Goal: Task Accomplishment & Management: Use online tool/utility

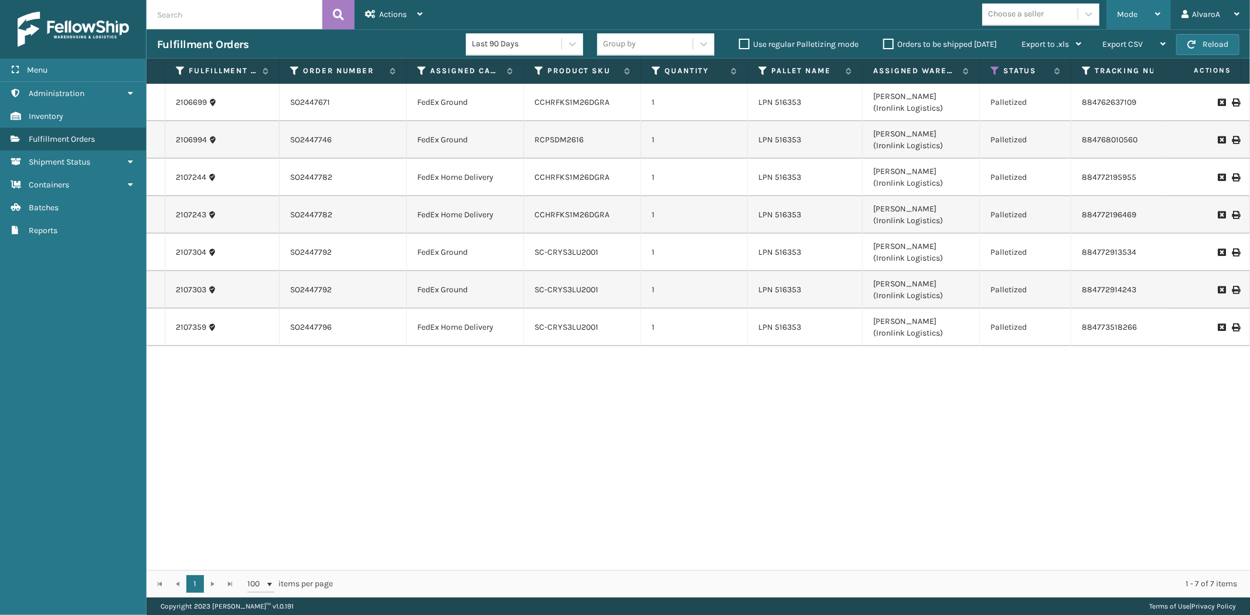
click at [1116, 16] on div "Mode Regular Mode Picking Mode Labeling Mode Exit Scan Mode" at bounding box center [1139, 14] width 64 height 29
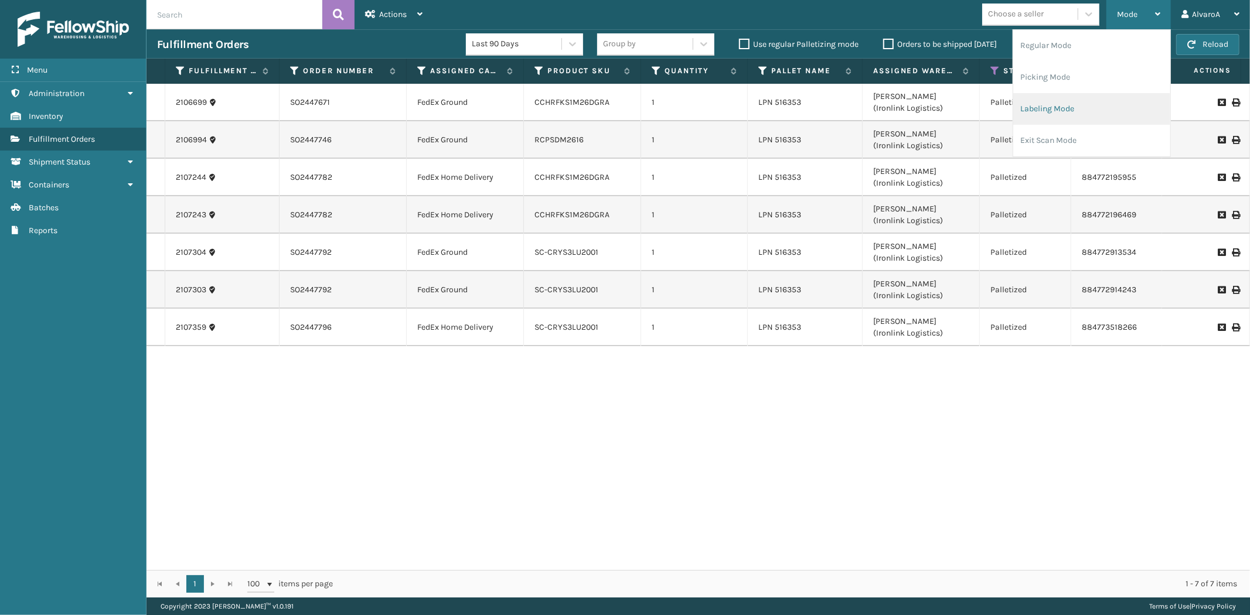
click at [1063, 106] on li "Labeling Mode" at bounding box center [1091, 109] width 157 height 32
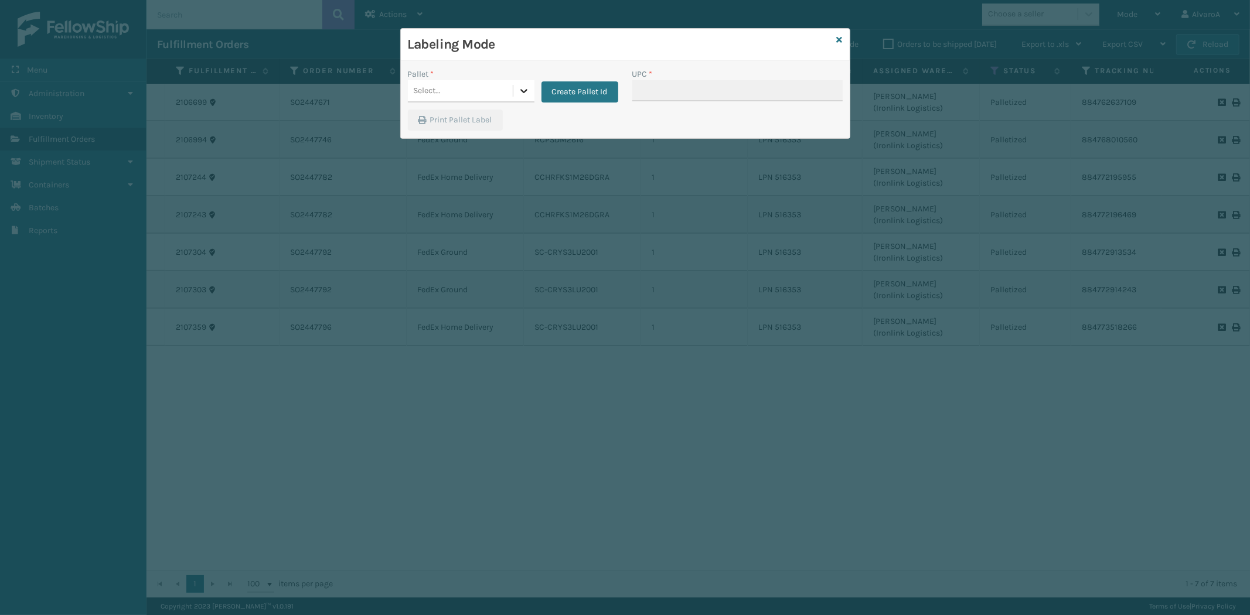
click at [525, 81] on div at bounding box center [523, 90] width 21 height 21
click at [456, 160] on div "FDXG-NV5EYFXZ8H" at bounding box center [471, 164] width 127 height 22
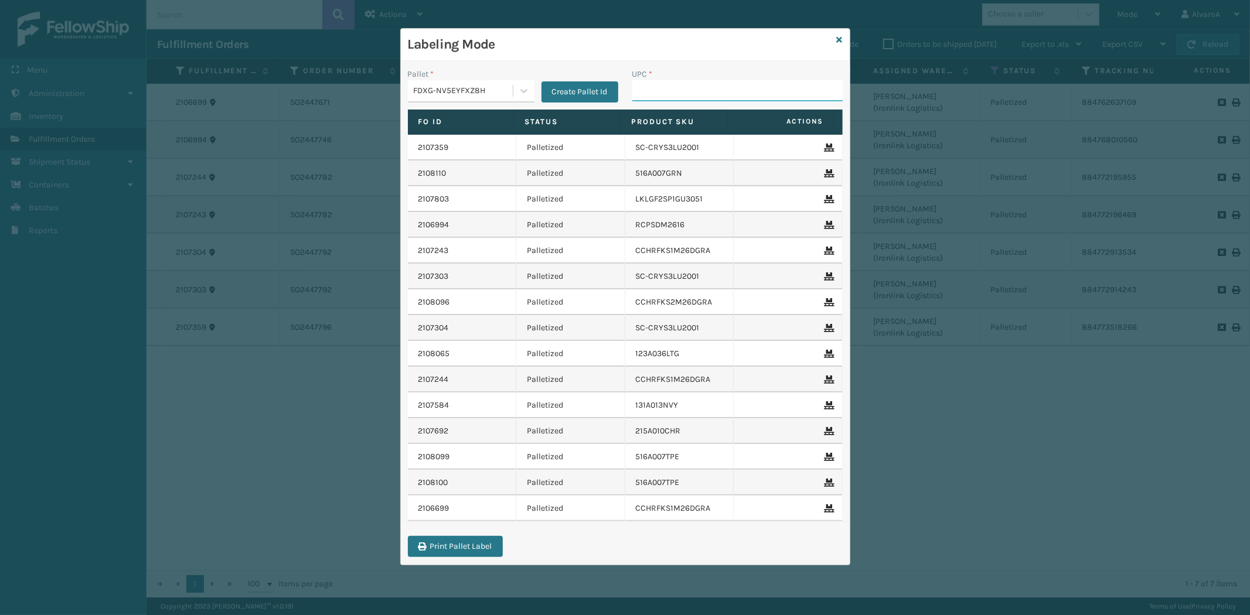
click at [654, 100] on input "UPC *" at bounding box center [737, 90] width 210 height 21
type input "171A002GRY"
type input "231A009CAR"
type input "CCHRFKS1M26BKVA"
type input "CCHRFKS2BGEVA"
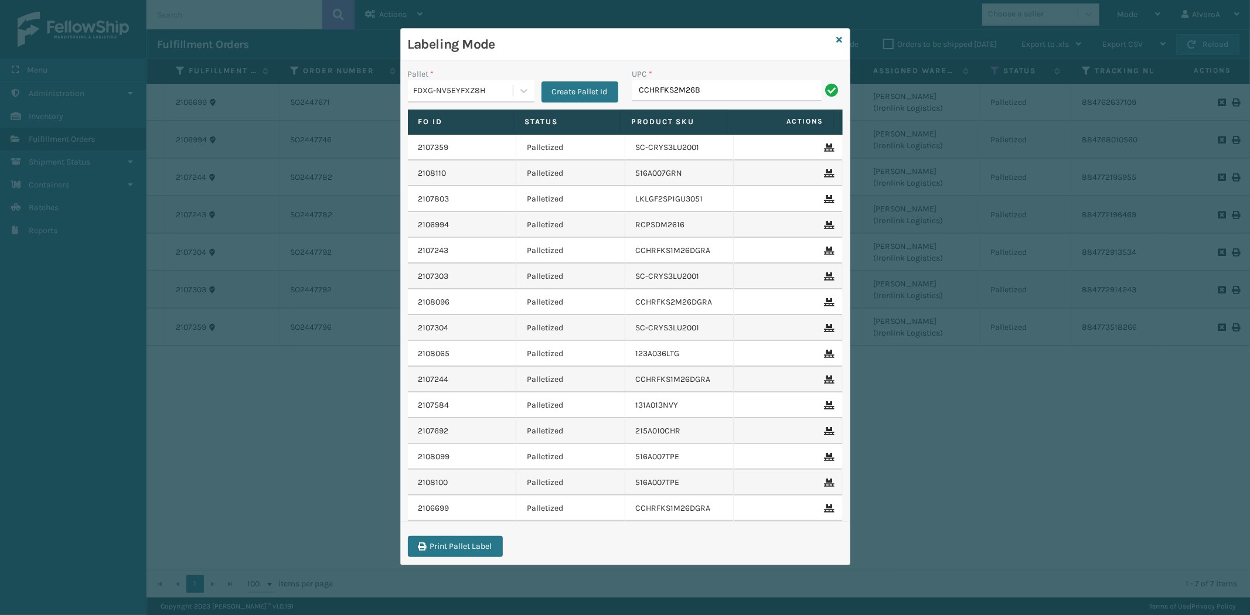
type input "CCHRFKS2M26BRRA"
type input "LKLGF2SP1CAR"
click at [655, 95] on input "UPC *" at bounding box center [737, 90] width 210 height 21
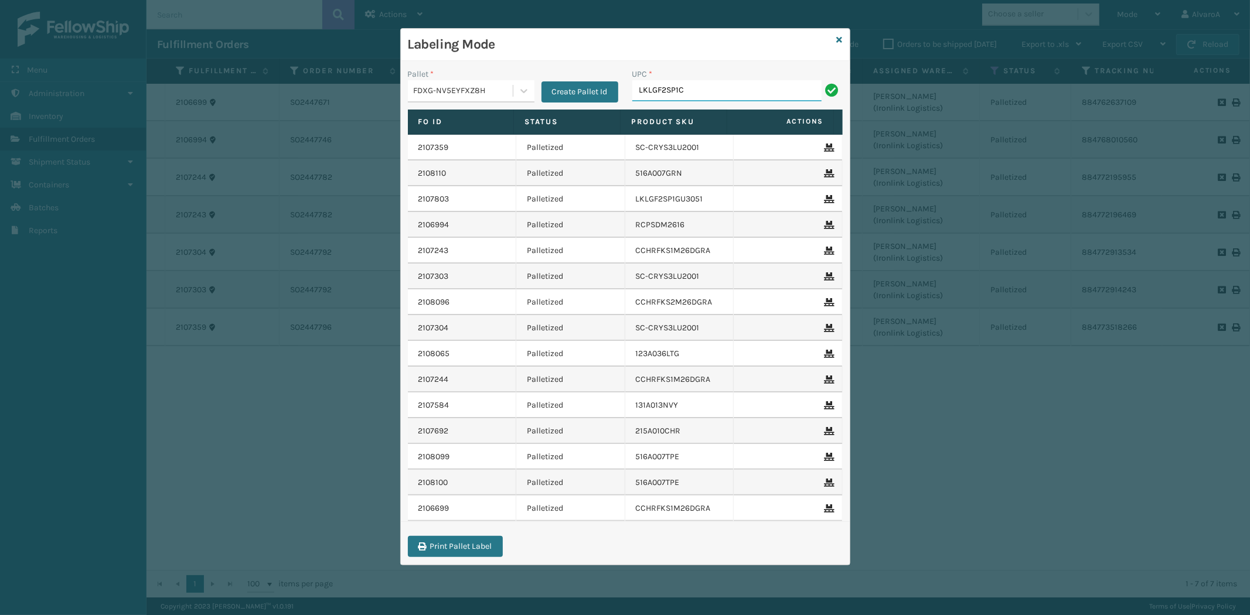
type input "LKLGF2SP1CAR"
type input "RR-PRK1CP3003"
type input "SC-CRYS3LU2012"
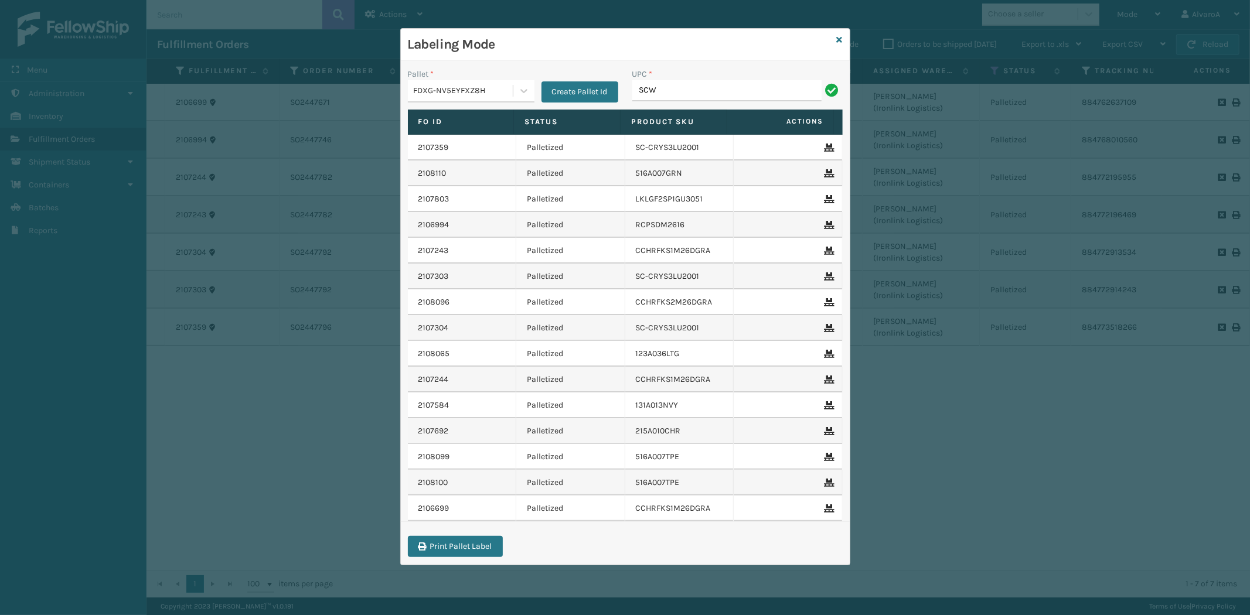
type input "SCWDSLU2012"
click at [840, 40] on icon at bounding box center [840, 40] width 6 height 8
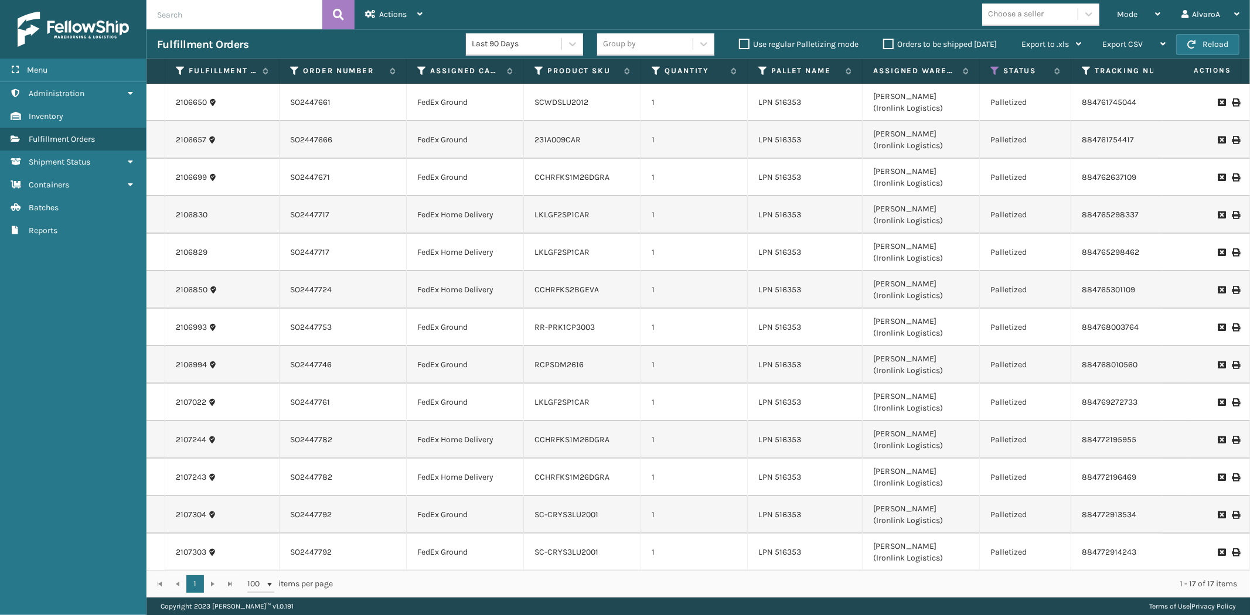
click at [189, 19] on input "text" at bounding box center [235, 14] width 176 height 29
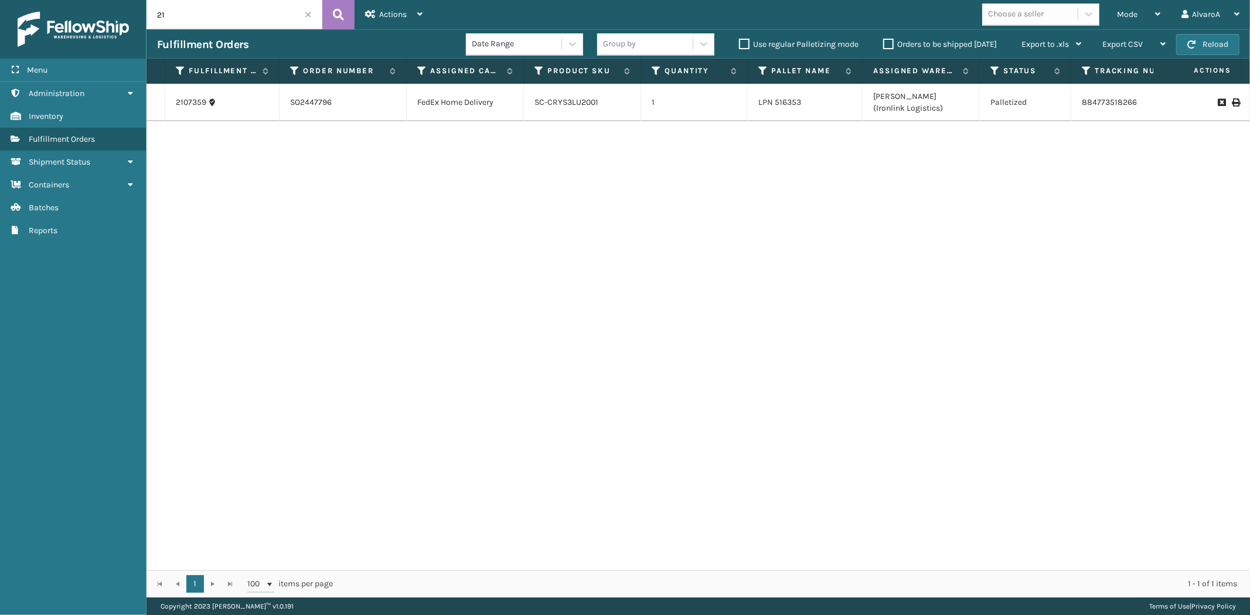
type input "2"
type input "2106850"
click at [1232, 104] on icon at bounding box center [1235, 102] width 7 height 8
click at [997, 72] on icon at bounding box center [995, 71] width 9 height 11
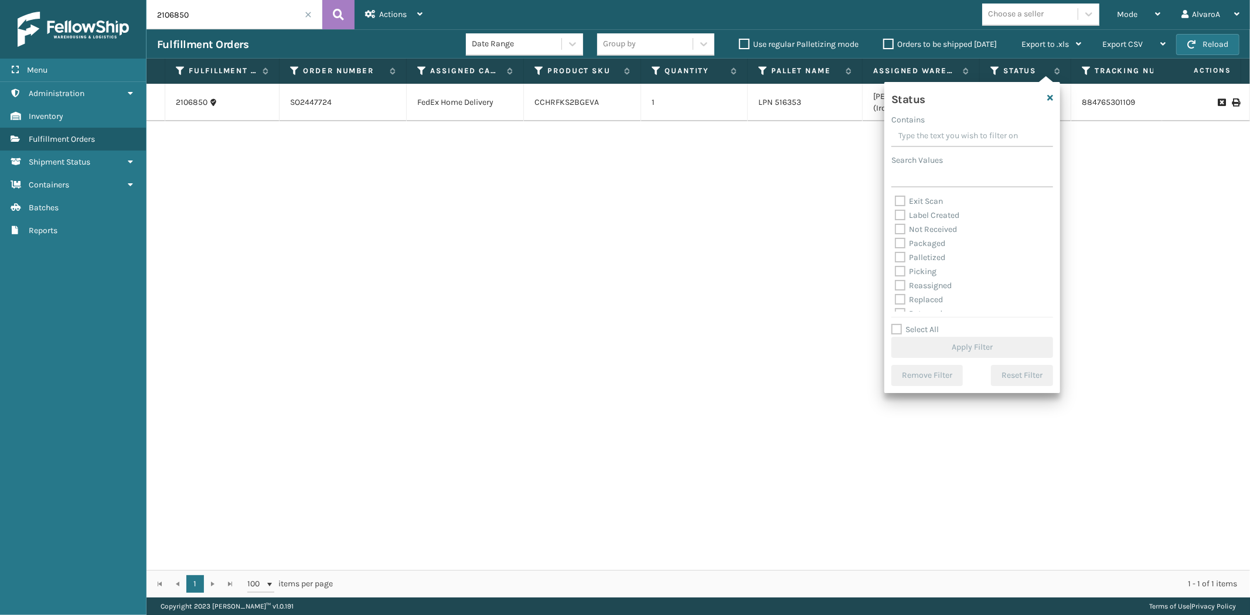
scroll to position [65, 0]
click at [900, 248] on label "Picking" at bounding box center [916, 249] width 42 height 10
click at [896, 248] on input "Picking" at bounding box center [895, 246] width 1 height 8
checkbox input "true"
click at [942, 349] on button "Apply Filter" at bounding box center [972, 347] width 162 height 21
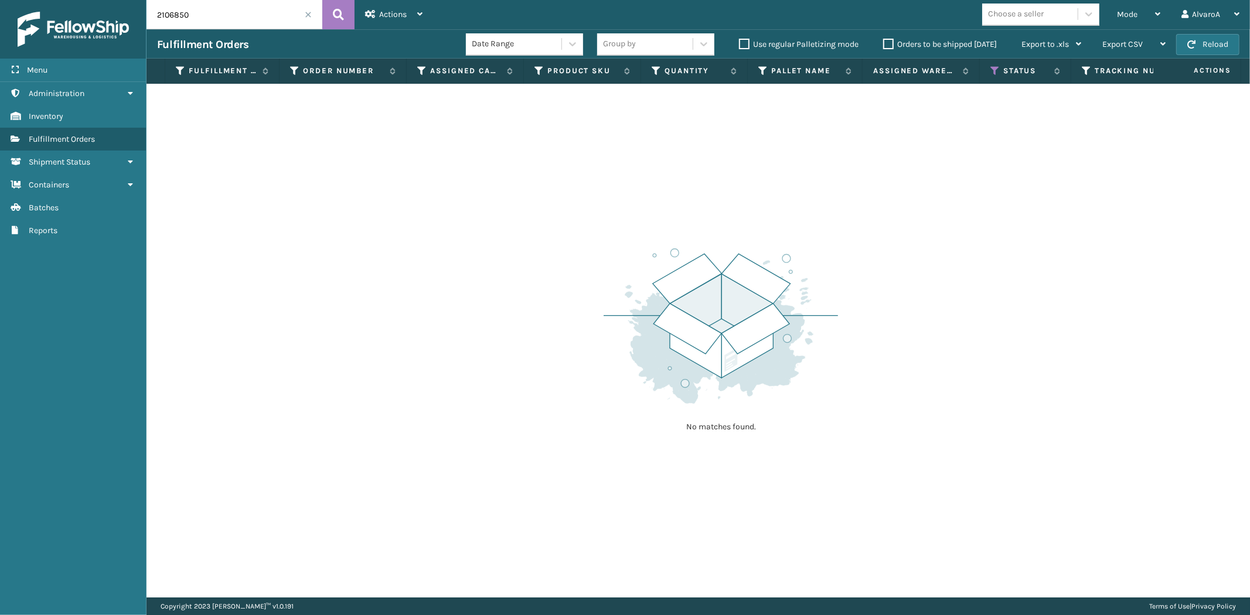
click at [306, 19] on input "2106850" at bounding box center [235, 14] width 176 height 29
click at [307, 14] on span at bounding box center [308, 14] width 7 height 7
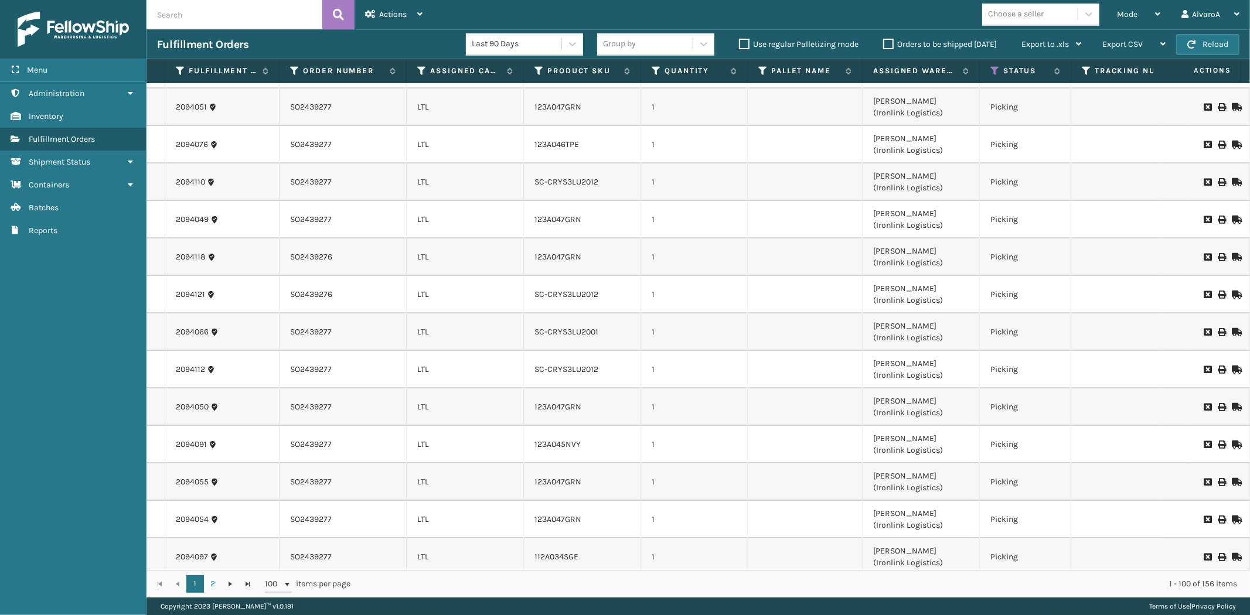
scroll to position [3319, 0]
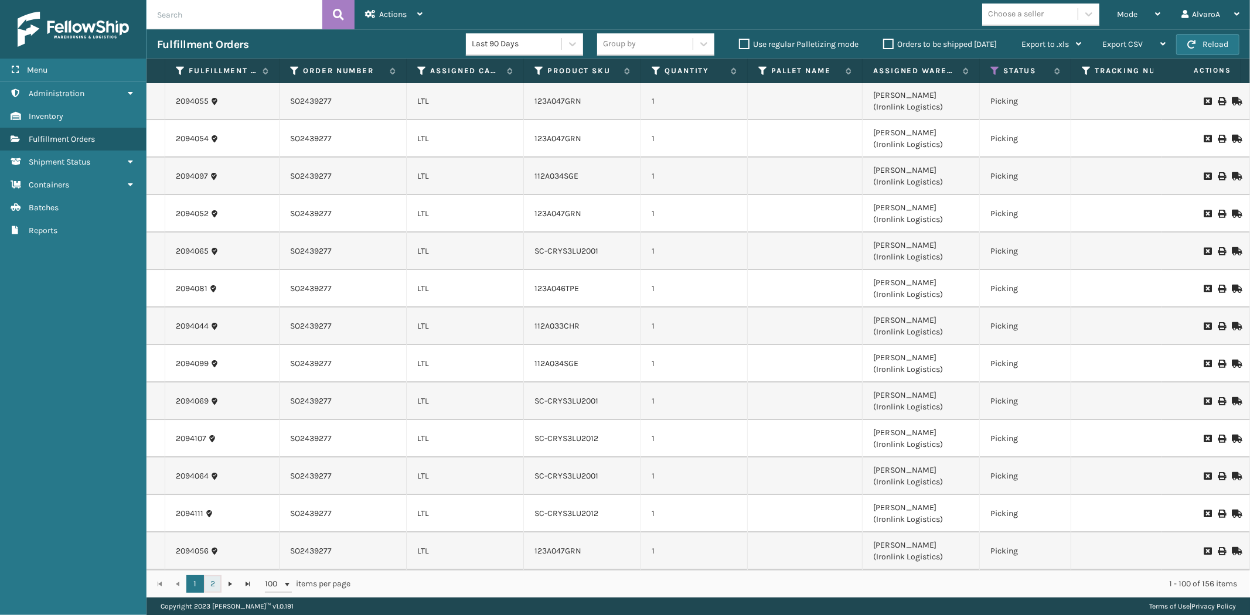
click at [217, 587] on link "2" at bounding box center [213, 585] width 18 height 18
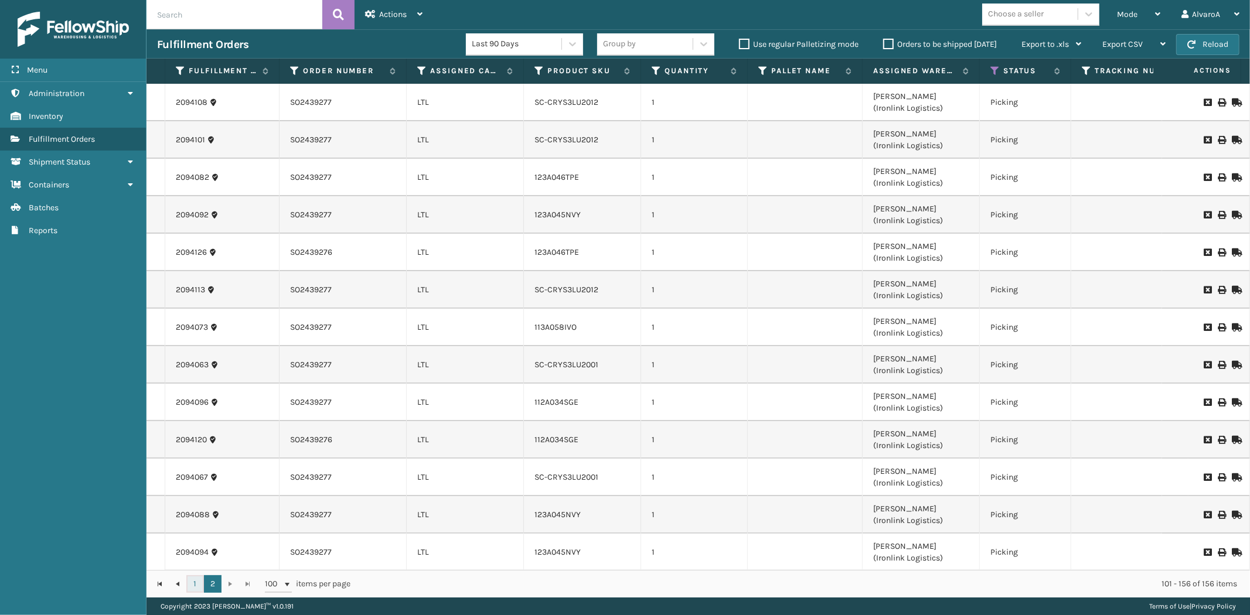
click at [195, 585] on link "1" at bounding box center [195, 585] width 18 height 18
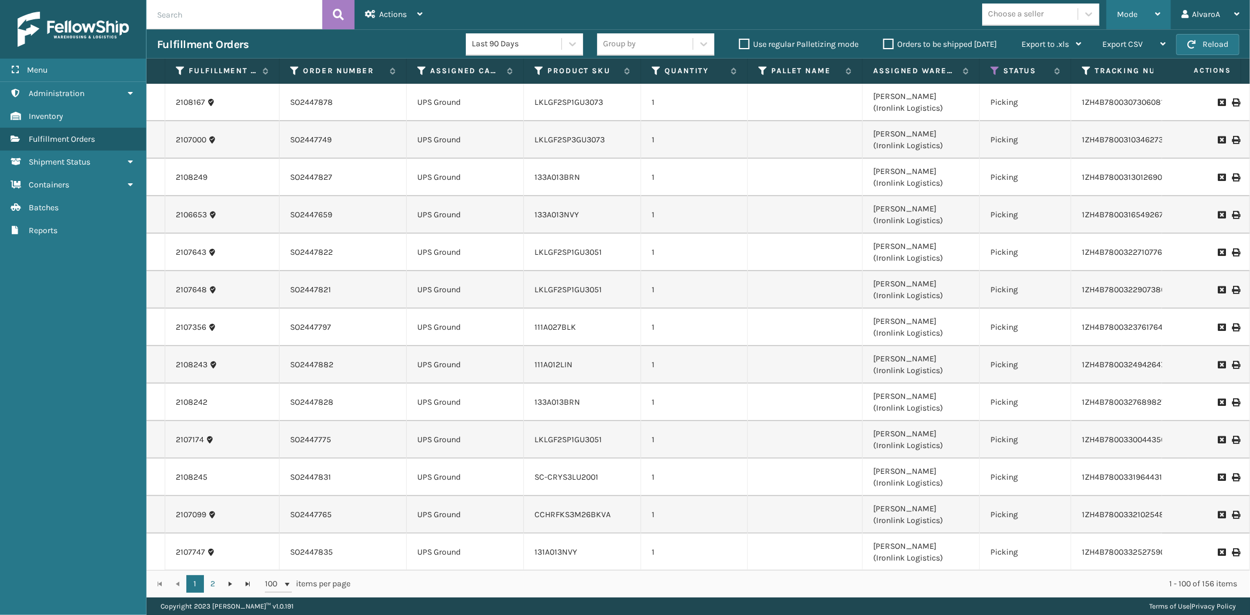
click at [1146, 8] on div "Mode" at bounding box center [1138, 14] width 43 height 29
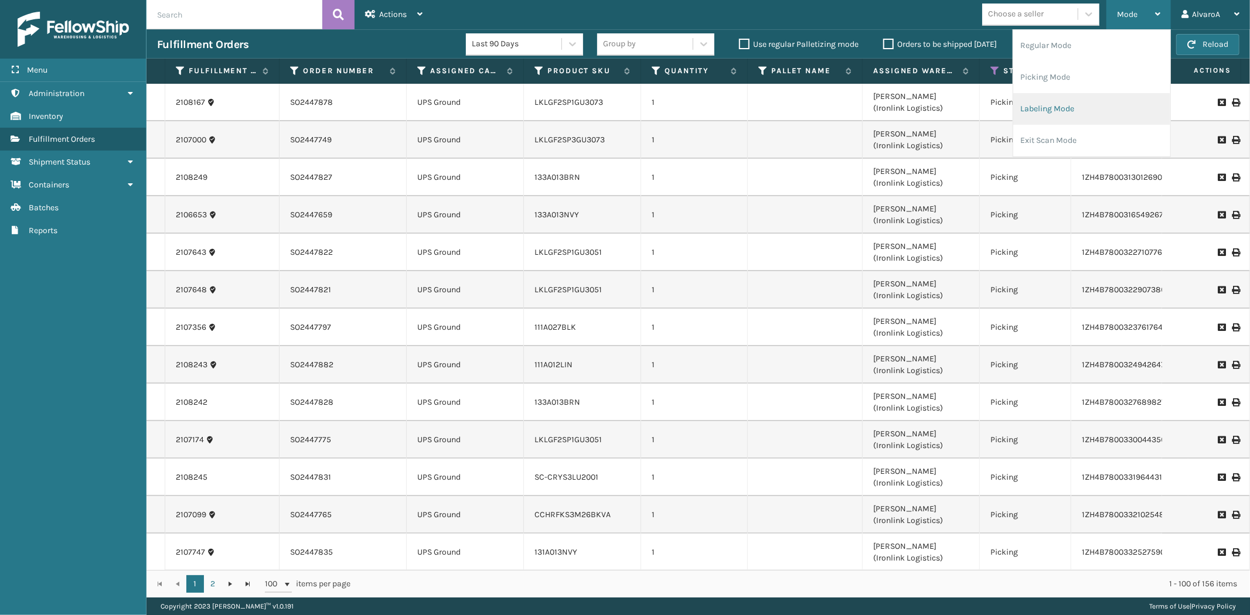
click at [1060, 108] on li "Labeling Mode" at bounding box center [1091, 109] width 157 height 32
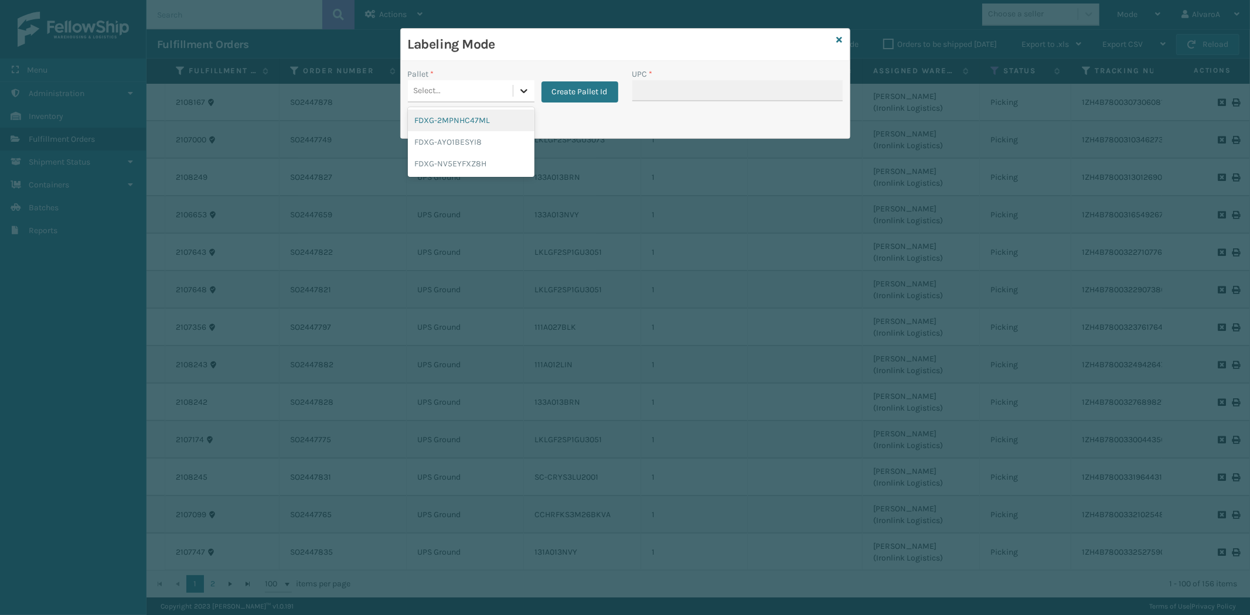
drag, startPoint x: 512, startPoint y: 93, endPoint x: 518, endPoint y: 100, distance: 9.2
click at [518, 100] on div "Select..." at bounding box center [471, 91] width 127 height 22
click at [457, 155] on div "FDXG-NV5EYFXZ8H" at bounding box center [471, 164] width 127 height 22
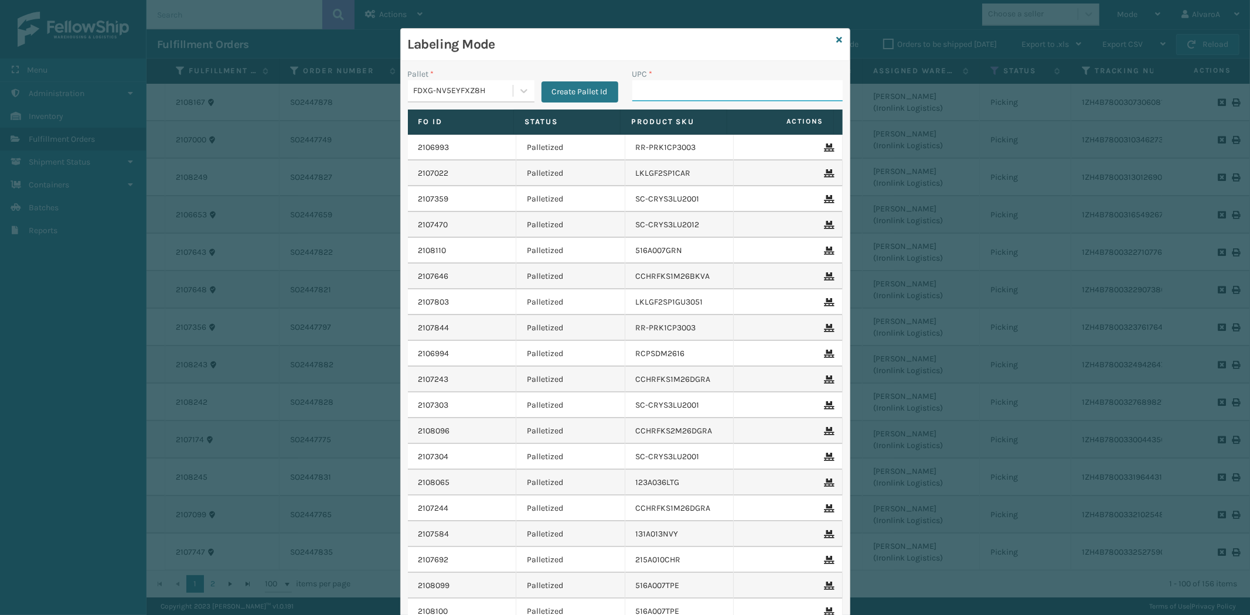
click at [638, 89] on input "UPC *" at bounding box center [737, 90] width 210 height 21
type input "SCL"
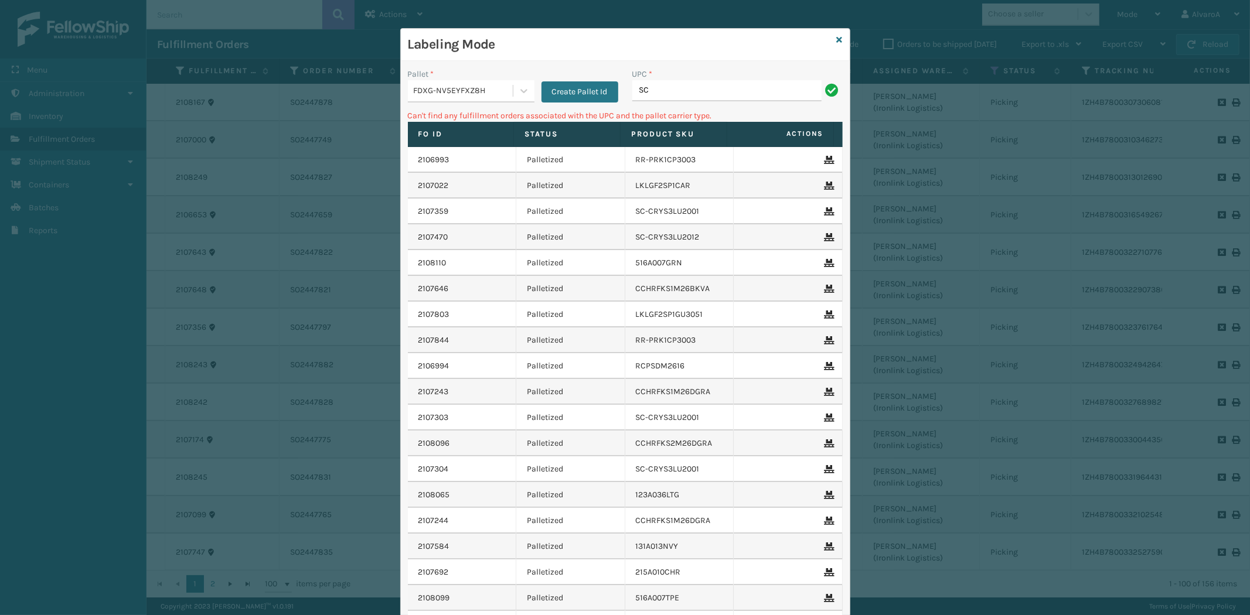
type input "SCLRIS3LU2001"
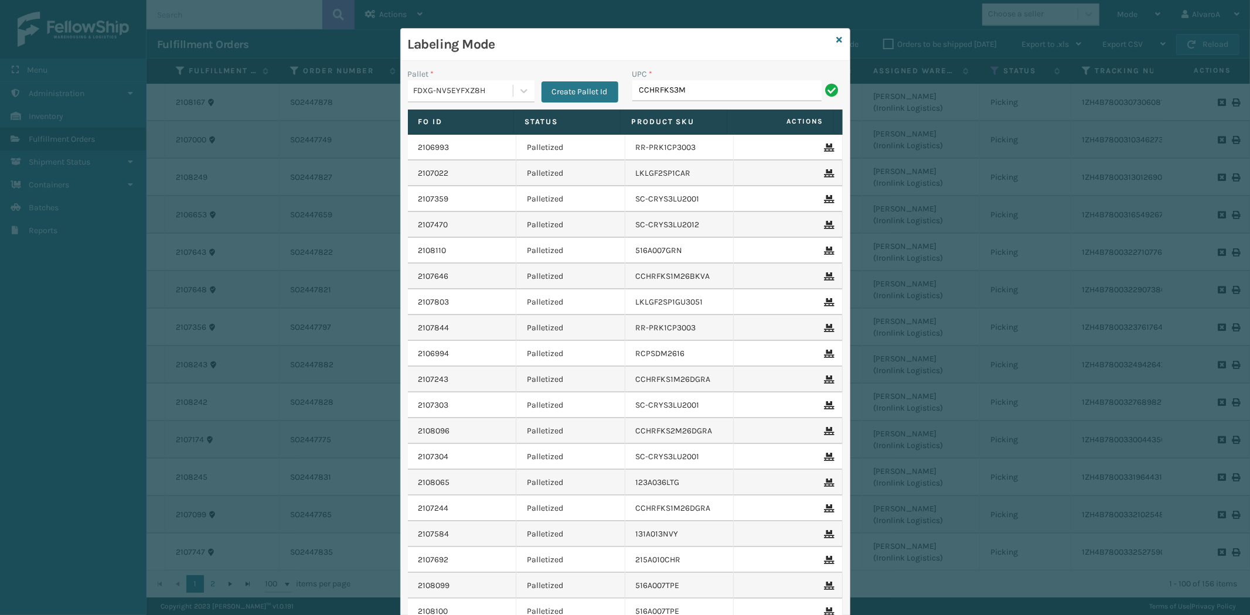
type input "CCHRFKS3M26BKVA"
drag, startPoint x: 837, startPoint y: 38, endPoint x: 1124, endPoint y: 0, distance: 289.1
click at [838, 38] on div "Labeling Mode Pallet * FDXG-NV5EYFXZ8H Create Pallet Id UPC * Fo Id Status Prod…" at bounding box center [625, 360] width 450 height 665
click at [837, 43] on icon at bounding box center [840, 40] width 6 height 8
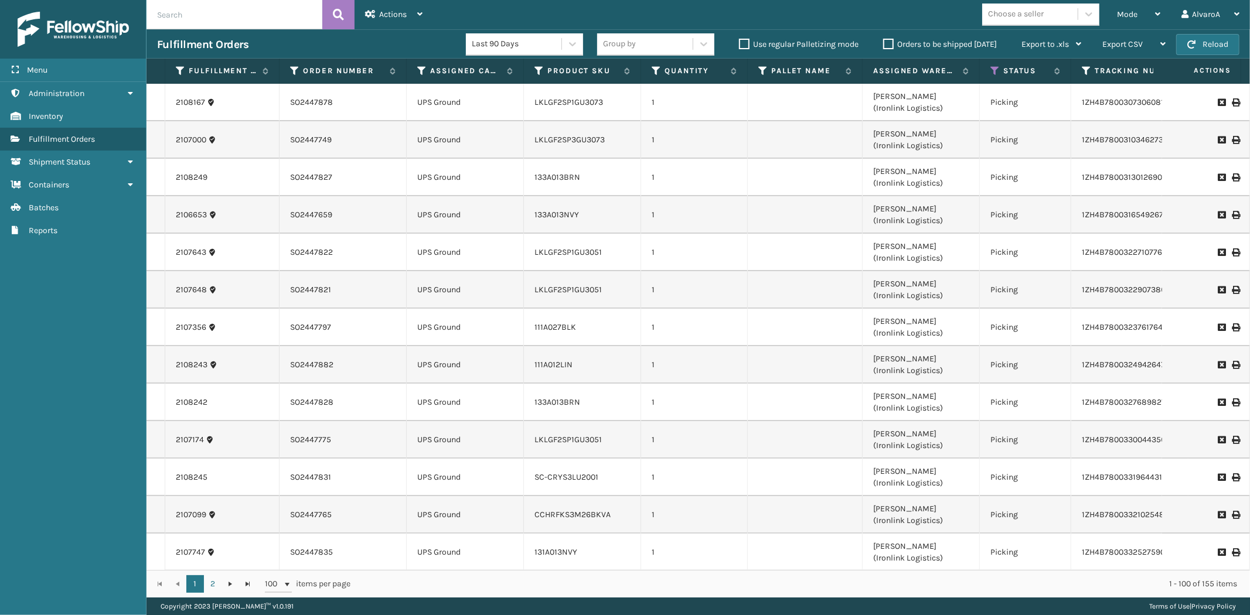
drag, startPoint x: 1123, startPoint y: 18, endPoint x: 1108, endPoint y: 95, distance: 78.7
click at [1123, 19] on div "Mode" at bounding box center [1138, 14] width 43 height 29
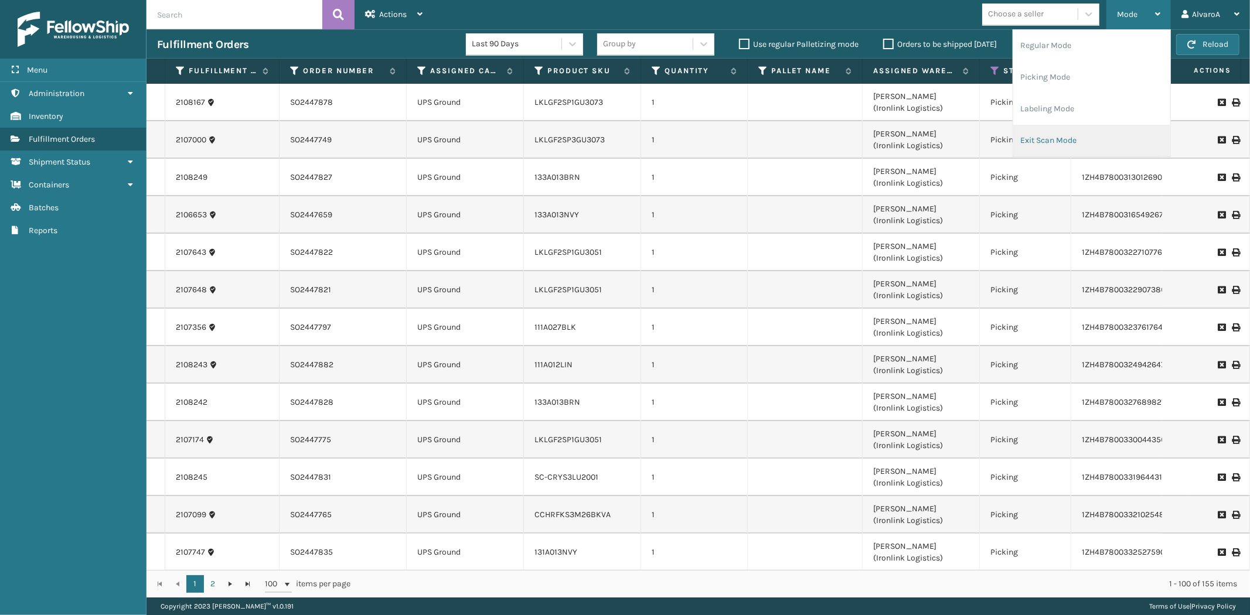
click at [1073, 144] on li "Exit Scan Mode" at bounding box center [1091, 141] width 157 height 32
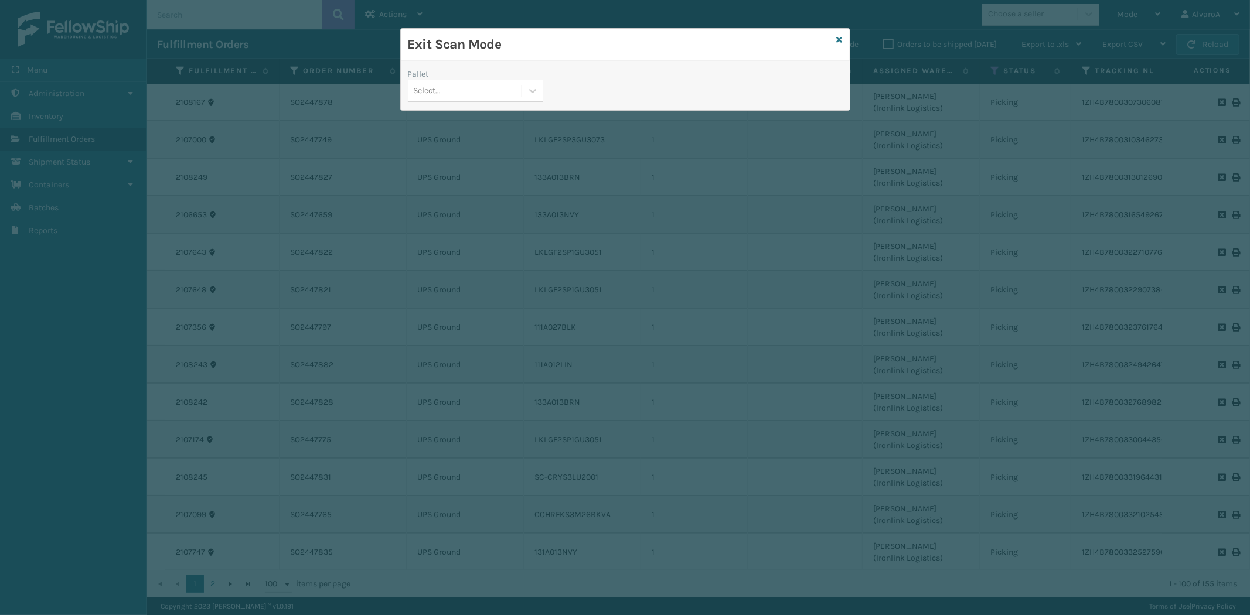
drag, startPoint x: 530, startPoint y: 84, endPoint x: 531, endPoint y: 104, distance: 20.0
click at [531, 88] on div at bounding box center [532, 90] width 21 height 21
click at [495, 163] on div "FDXG-NV5EYFXZ8H" at bounding box center [475, 164] width 135 height 22
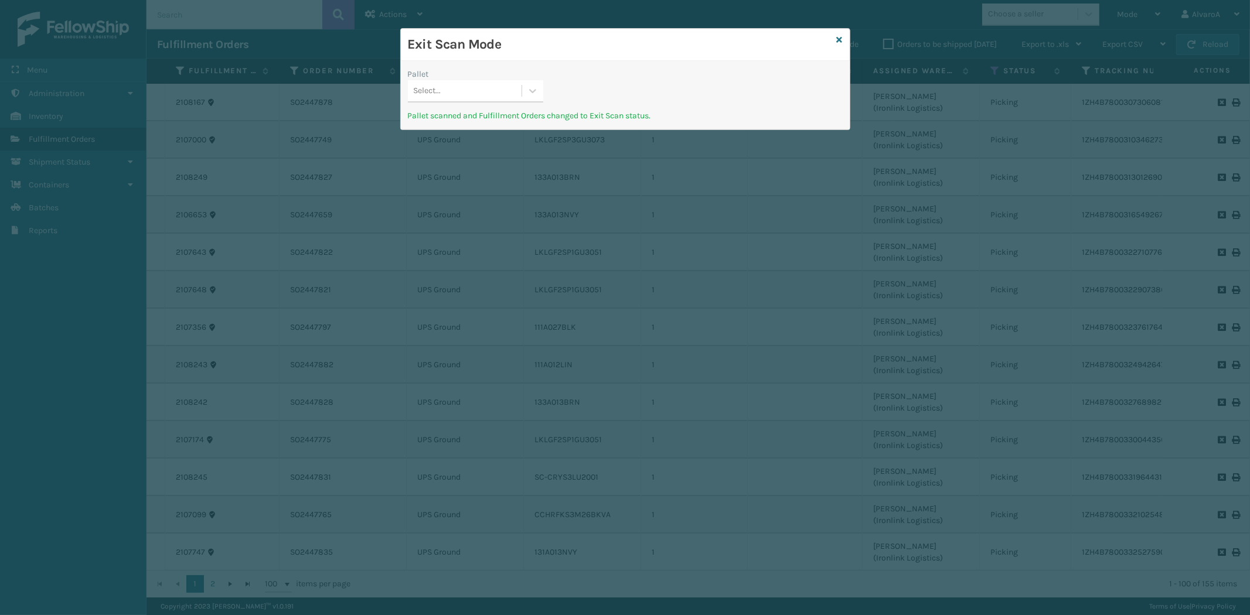
click at [836, 41] on div "Exit Scan Mode" at bounding box center [625, 45] width 449 height 32
click at [838, 40] on icon at bounding box center [840, 40] width 6 height 8
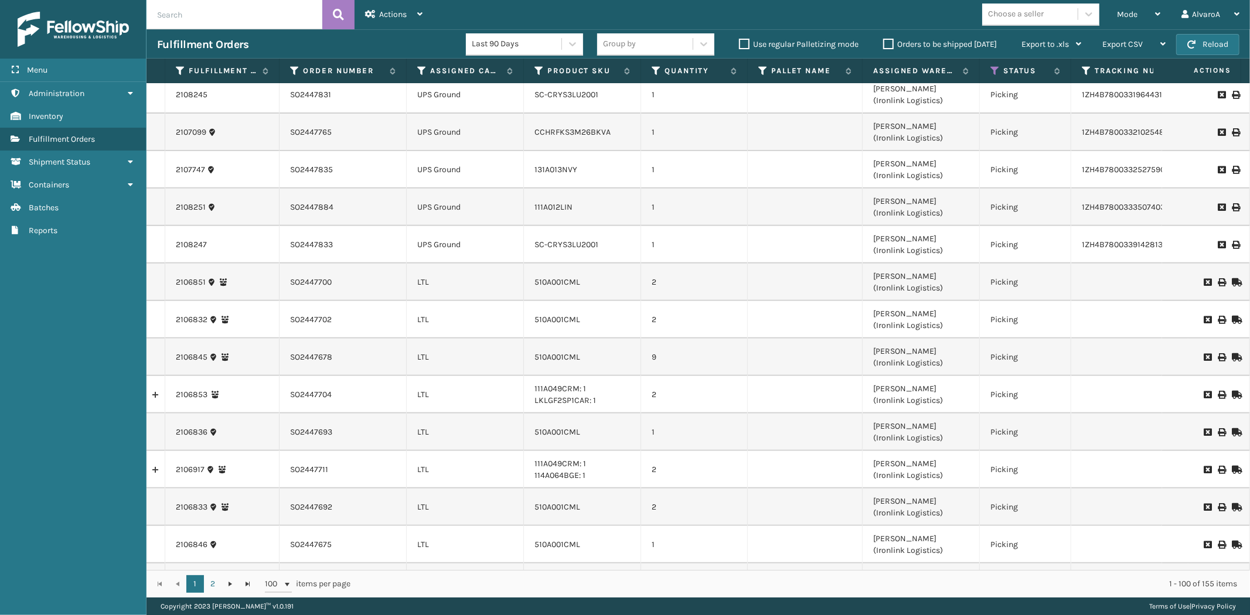
scroll to position [390, 0]
